Goal: Task Accomplishment & Management: Manage account settings

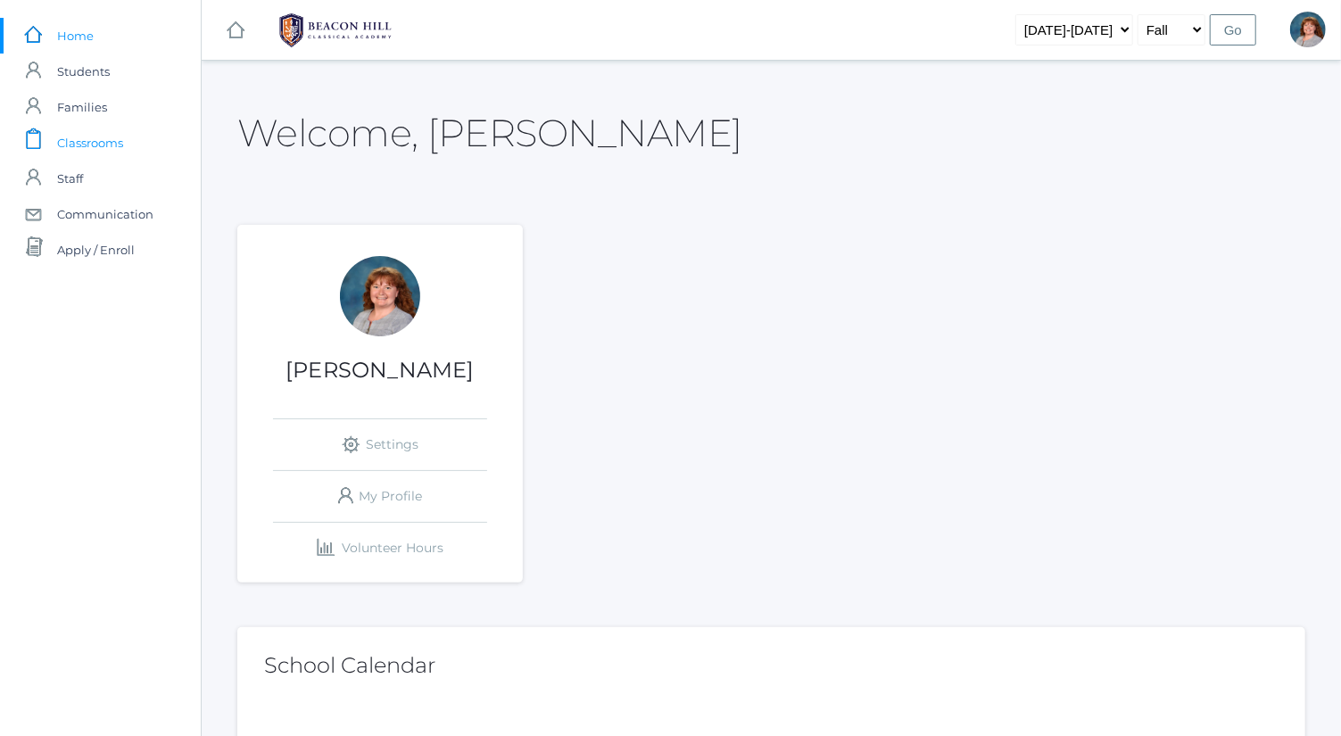
click at [145, 134] on link "icons/clipboard/plain Created with Sketch. Classrooms" at bounding box center [100, 143] width 201 height 36
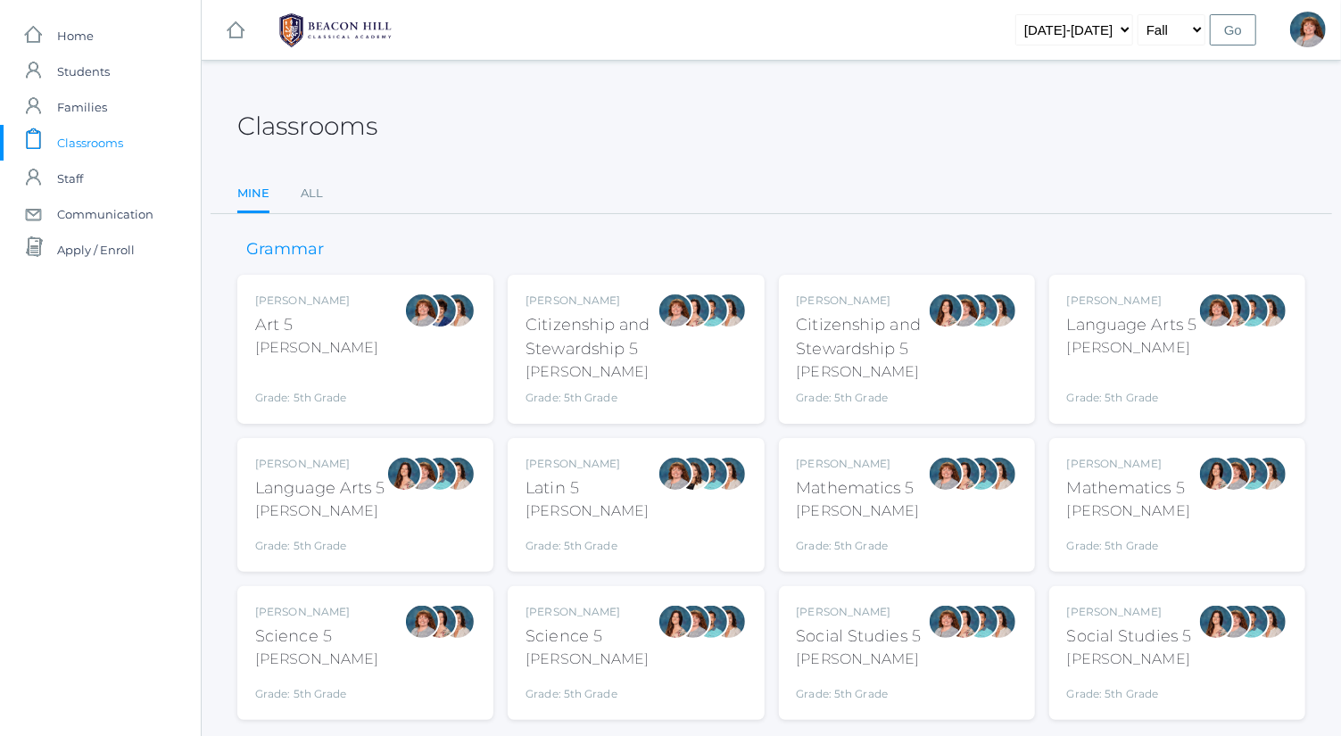
scroll to position [46, 0]
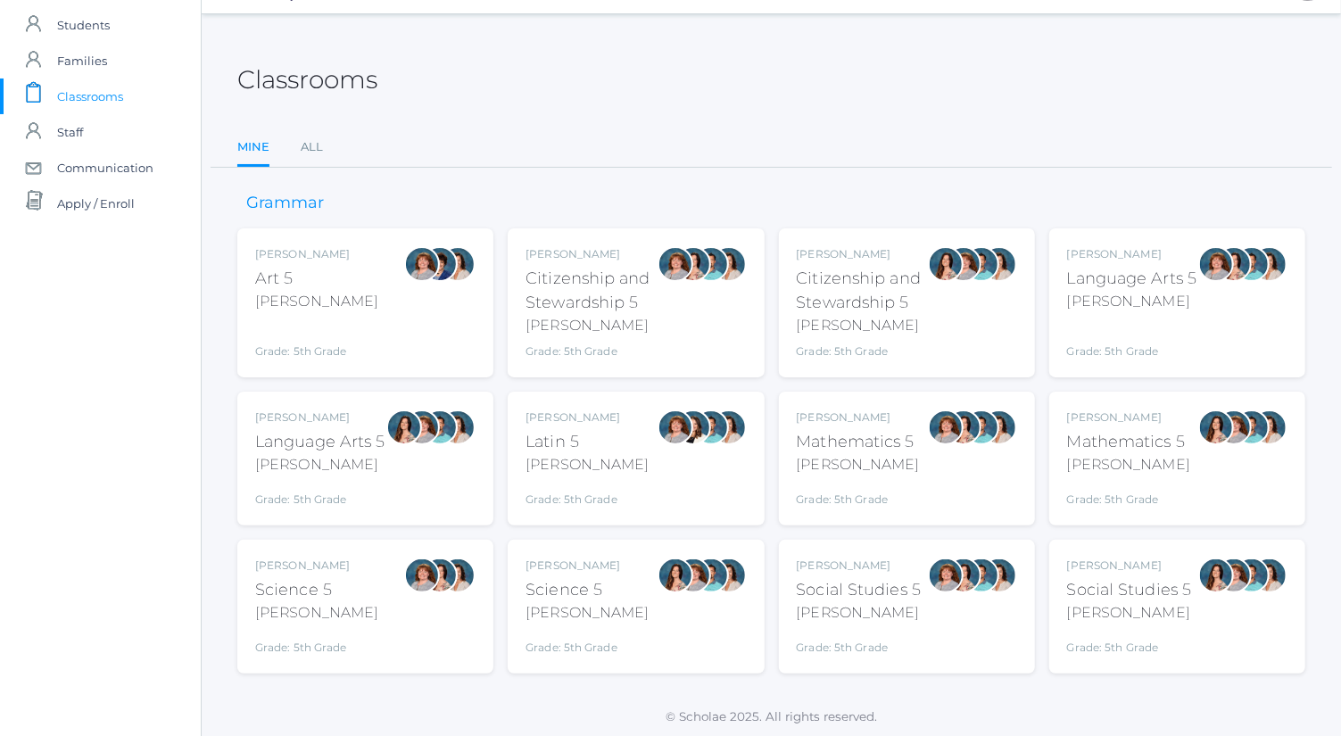
click at [952, 466] on div at bounding box center [946, 458] width 36 height 98
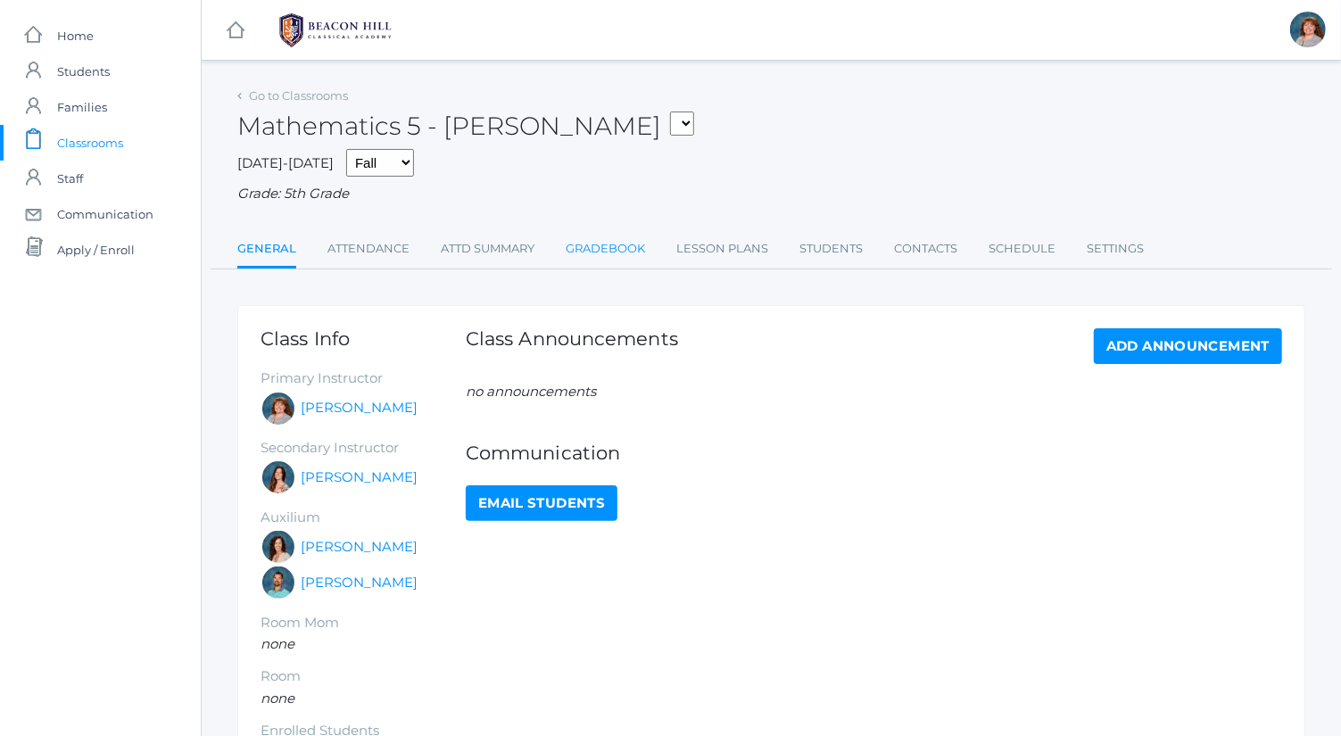
click at [615, 244] on link "Gradebook" at bounding box center [605, 249] width 79 height 36
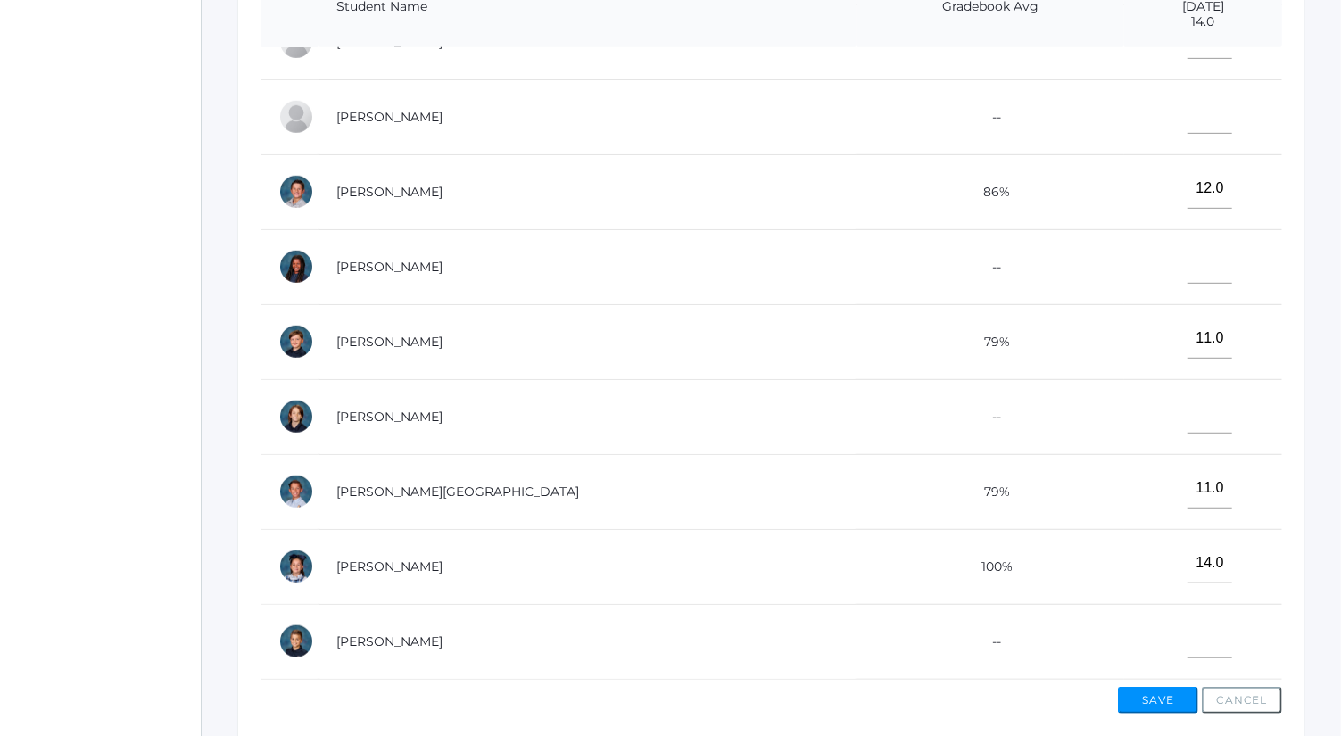
scroll to position [485, 0]
click at [1187, 396] on input"] "text" at bounding box center [1209, 414] width 45 height 40
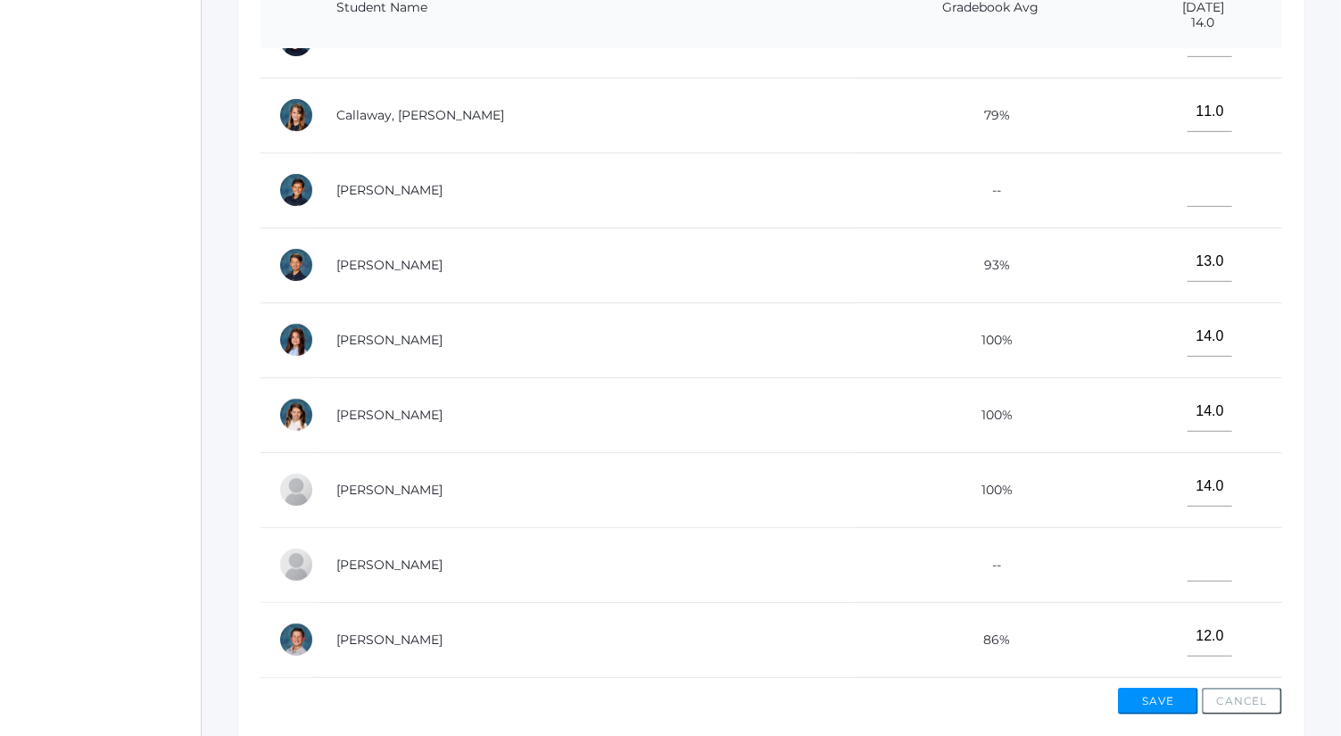
scroll to position [174, 0]
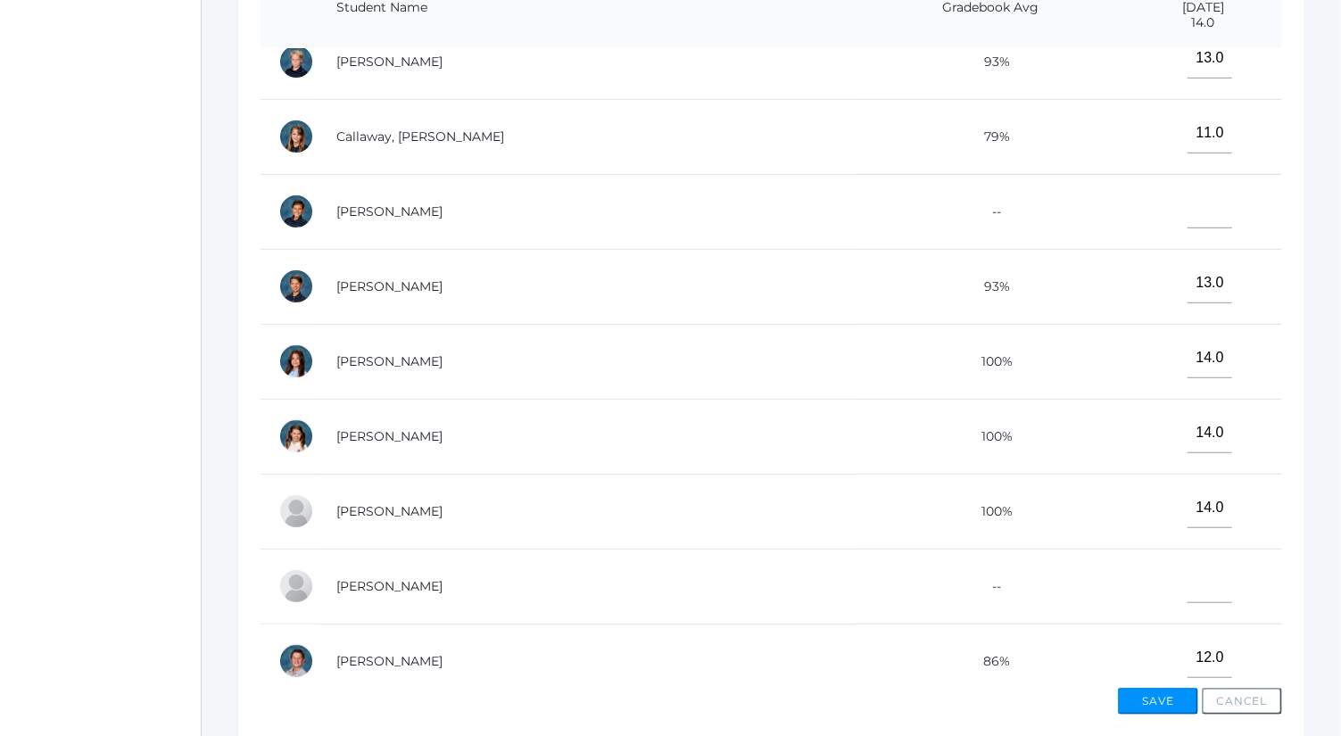
type input"] "13"
click at [1187, 199] on input"] "text" at bounding box center [1209, 208] width 45 height 40
type input"] "14"
click at [1187, 582] on input"] "text" at bounding box center [1209, 583] width 45 height 40
type input"] "11"
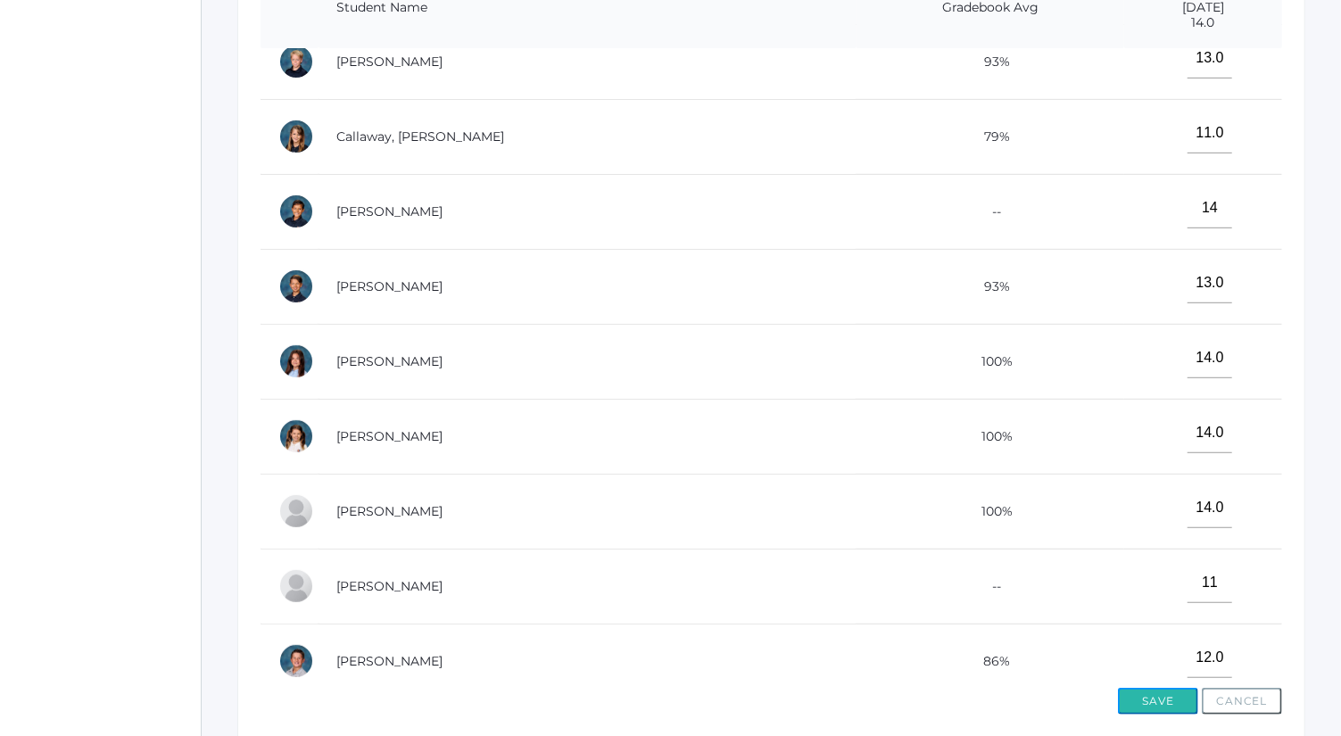
click at [1176, 703] on button "Save" at bounding box center [1158, 701] width 80 height 27
